Goal: Transaction & Acquisition: Purchase product/service

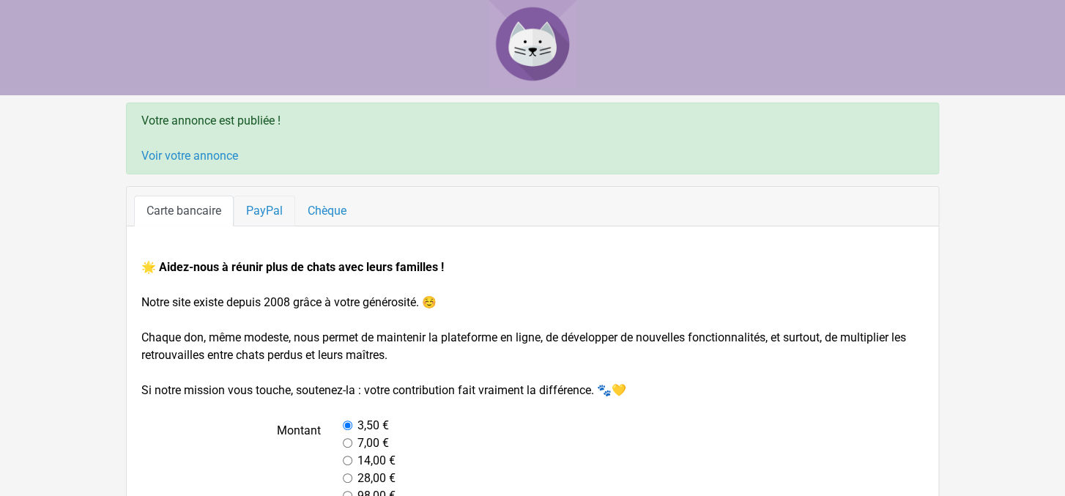
click at [263, 213] on link "PayPal" at bounding box center [265, 211] width 62 height 31
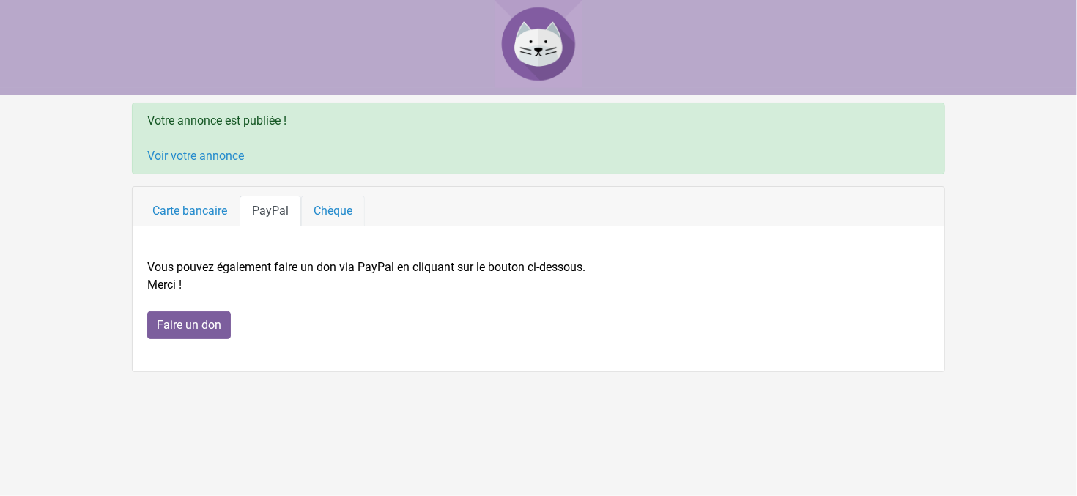
click at [337, 212] on link "Chèque" at bounding box center [333, 211] width 64 height 31
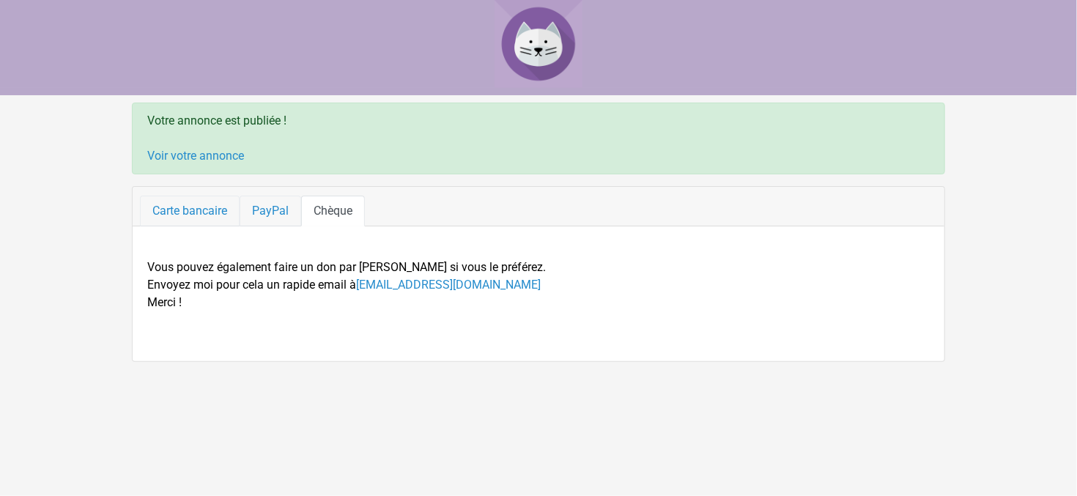
drag, startPoint x: 177, startPoint y: 212, endPoint x: 253, endPoint y: 216, distance: 76.3
click at [177, 212] on link "Carte bancaire" at bounding box center [190, 211] width 100 height 31
